Goal: Task Accomplishment & Management: Use online tool/utility

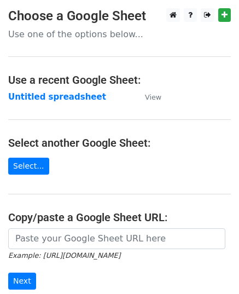
scroll to position [55, 0]
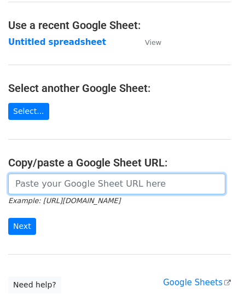
click at [84, 191] on input "url" at bounding box center [116, 183] width 217 height 21
paste input "https://docs.google.com/spreadsheets/d/1sIvcTvpP0mBbBurOXZjZlEp1DarHjlC1_Jm73OY…"
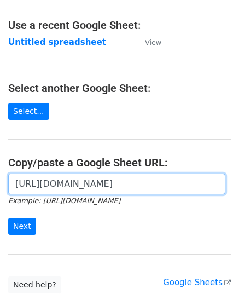
scroll to position [0, 229]
type input "https://docs.google.com/spreadsheets/d/1sIvcTvpP0mBbBurOXZjZlEp1DarHjlC1_Jm73OY…"
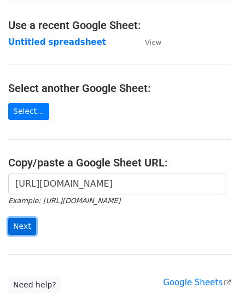
click at [32, 228] on input "Next" at bounding box center [22, 226] width 28 height 17
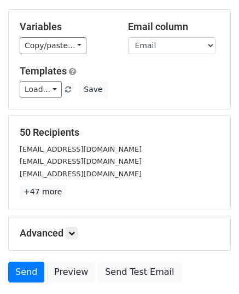
scroll to position [172, 0]
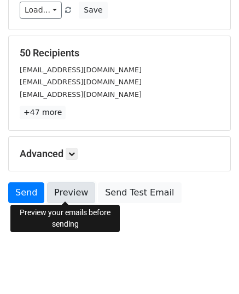
click at [74, 199] on link "Preview" at bounding box center [71, 192] width 48 height 21
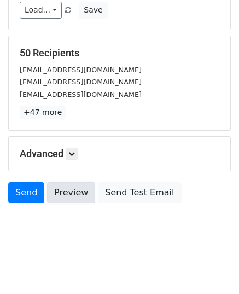
click at [59, 189] on link "Preview" at bounding box center [71, 192] width 48 height 21
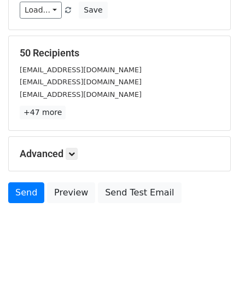
click at [8, 193] on div "Send Preview Send Test Email" at bounding box center [119, 195] width 239 height 26
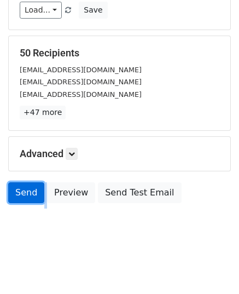
click at [14, 190] on link "Send" at bounding box center [26, 192] width 36 height 21
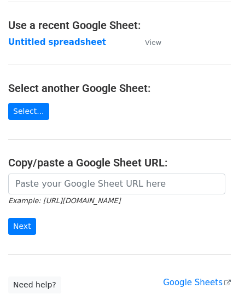
scroll to position [139, 0]
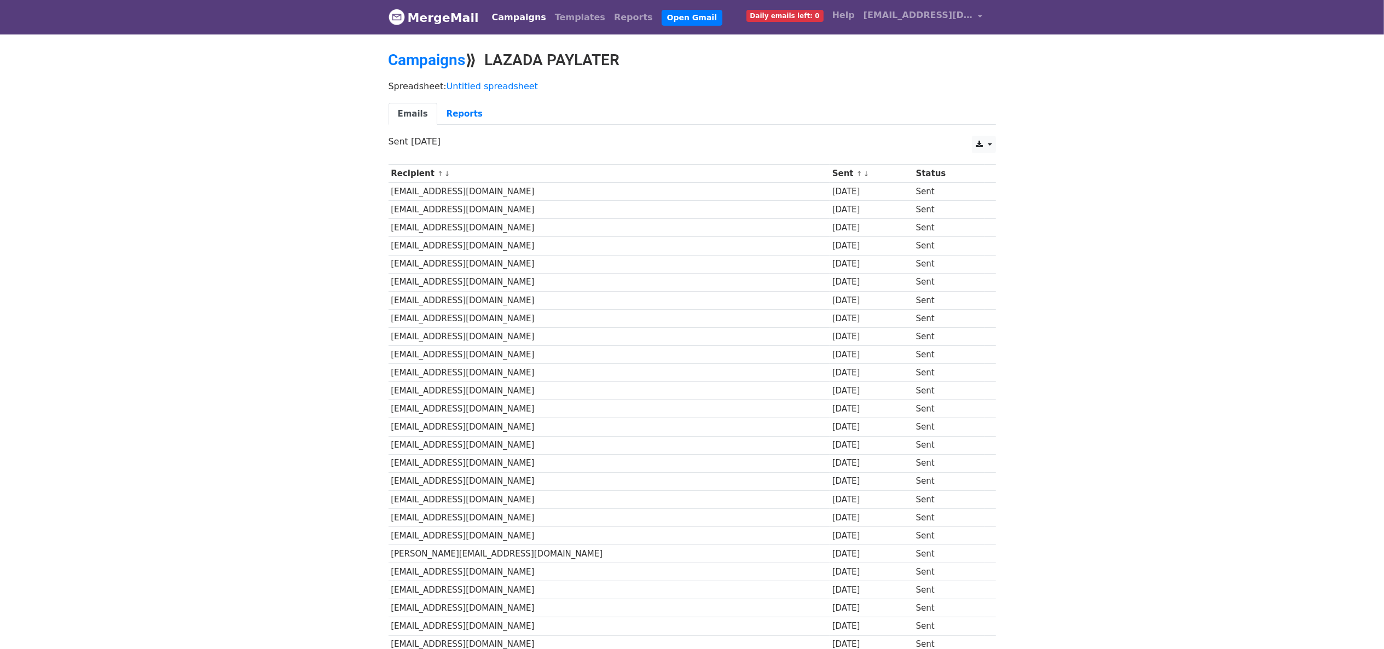
click at [415, 115] on link "Emails" at bounding box center [413, 114] width 49 height 22
click at [500, 18] on link "Campaigns" at bounding box center [519, 18] width 63 height 22
click at [451, 60] on link "Campaigns" at bounding box center [427, 60] width 77 height 18
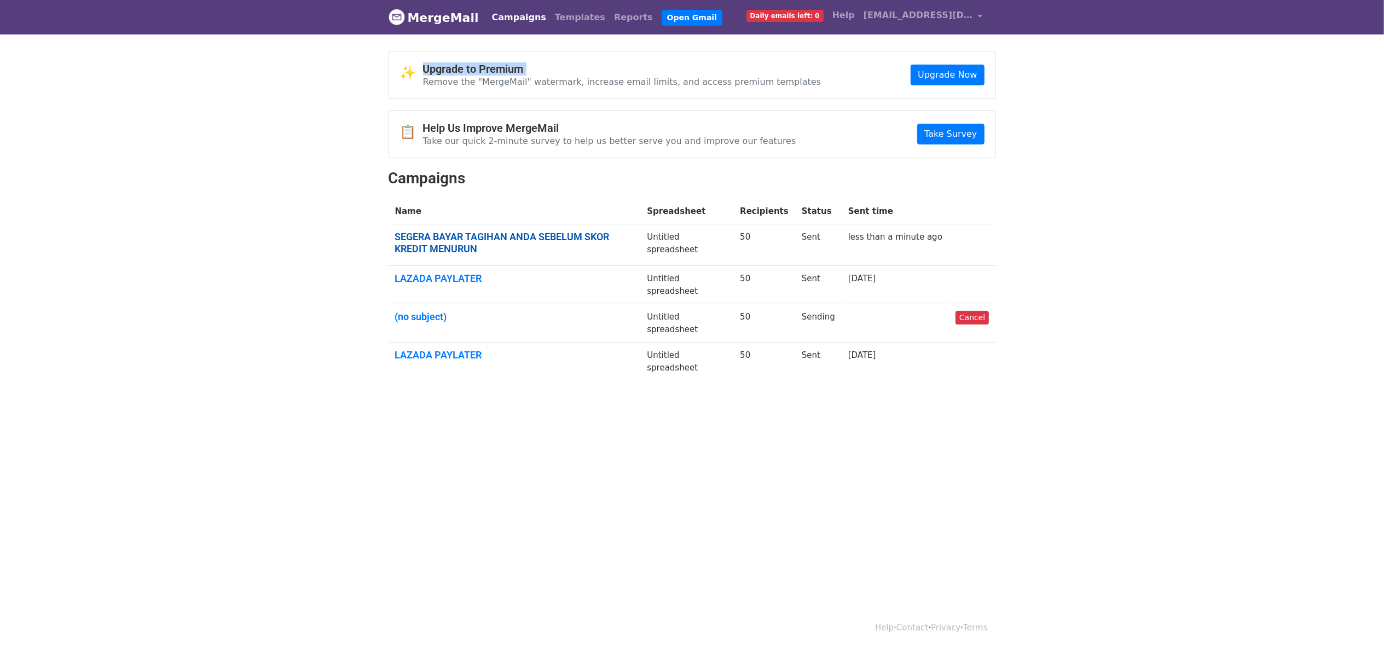
click at [532, 236] on link "SEGERA BAYAR TAGIHAN ANDA SEBELUM SKOR KREDIT MENURUN" at bounding box center [514, 243] width 239 height 24
